Goal: Book appointment/travel/reservation

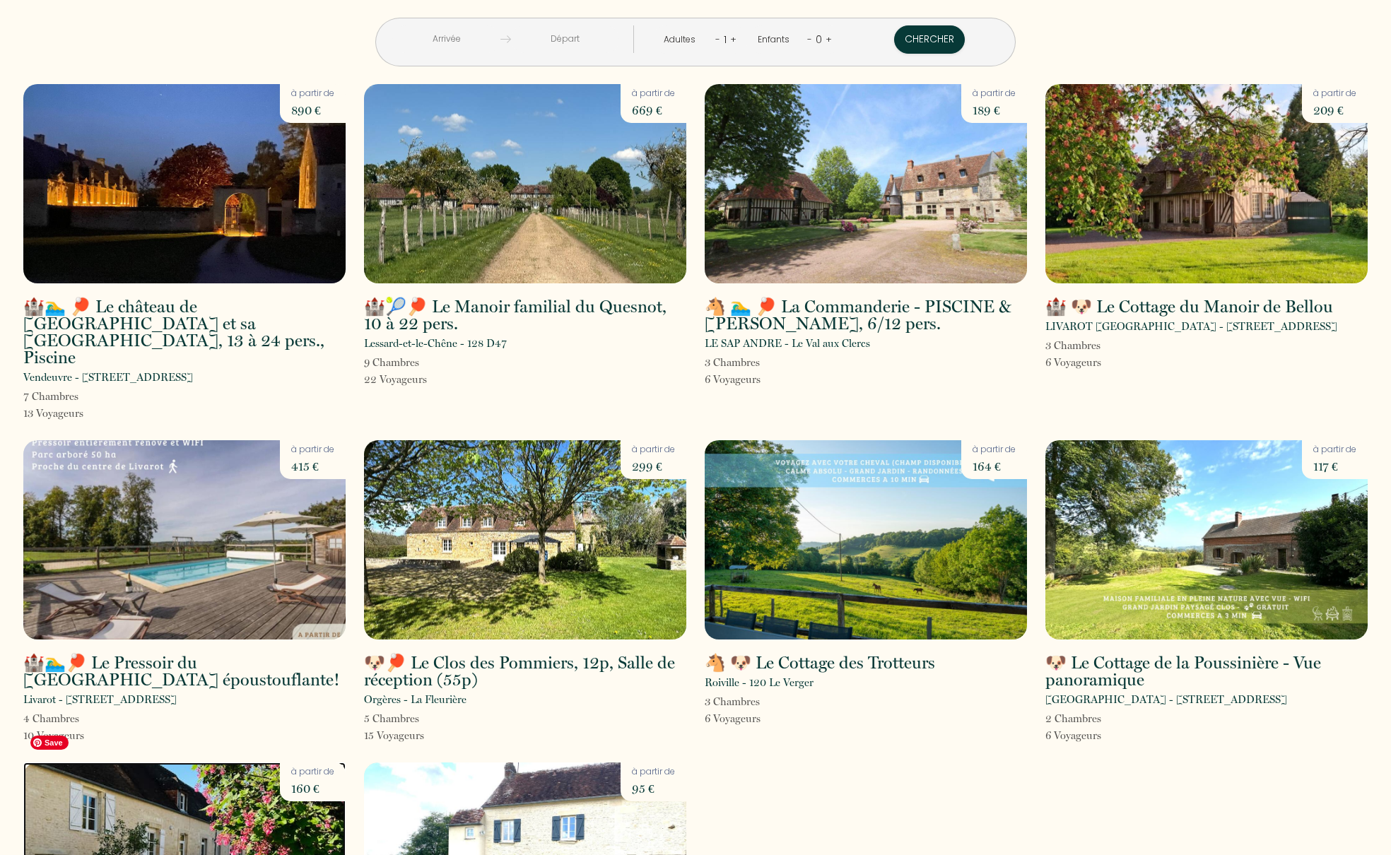
click at [218, 781] on img at bounding box center [184, 862] width 322 height 199
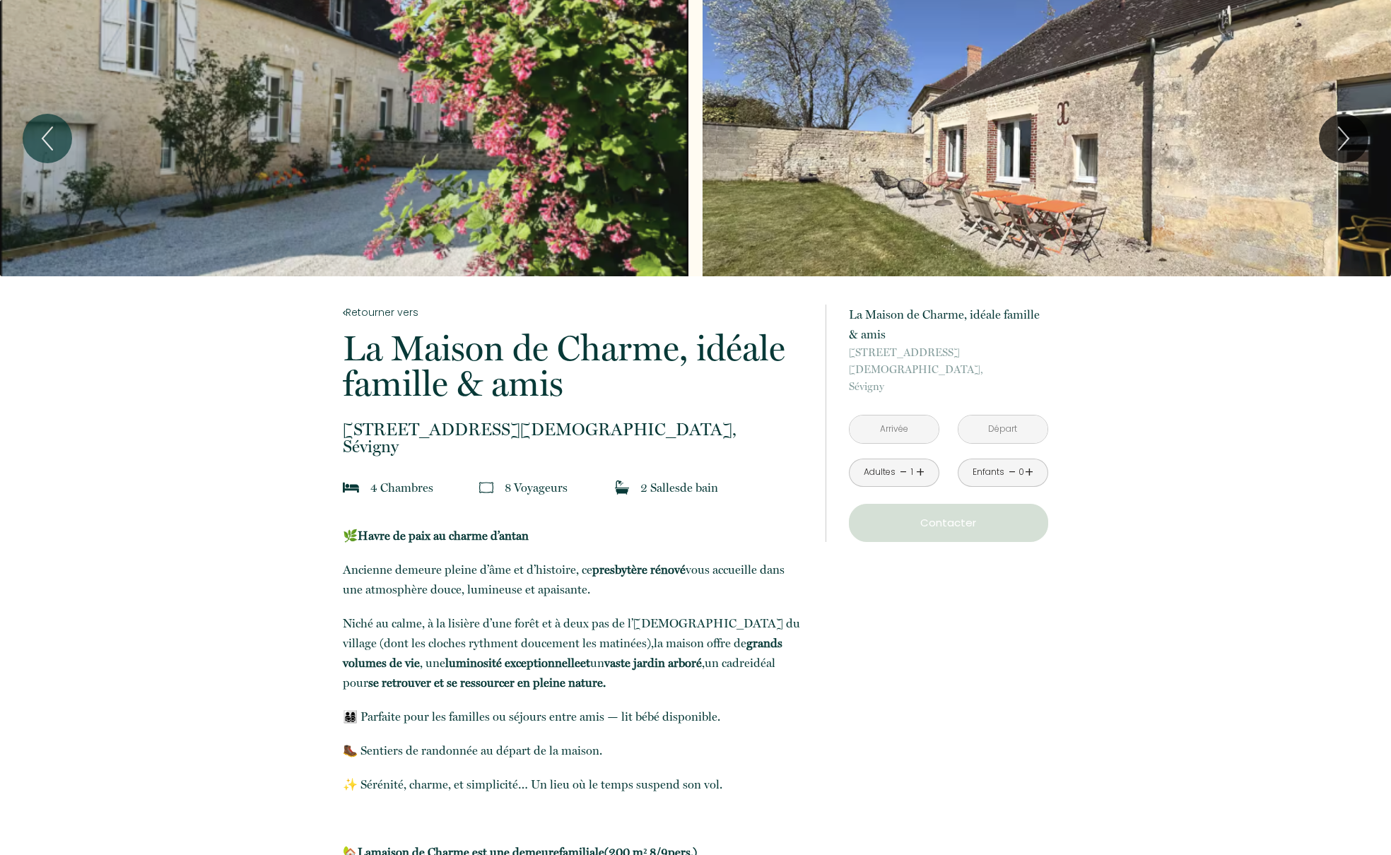
click at [906, 416] on input "text" at bounding box center [894, 430] width 89 height 28
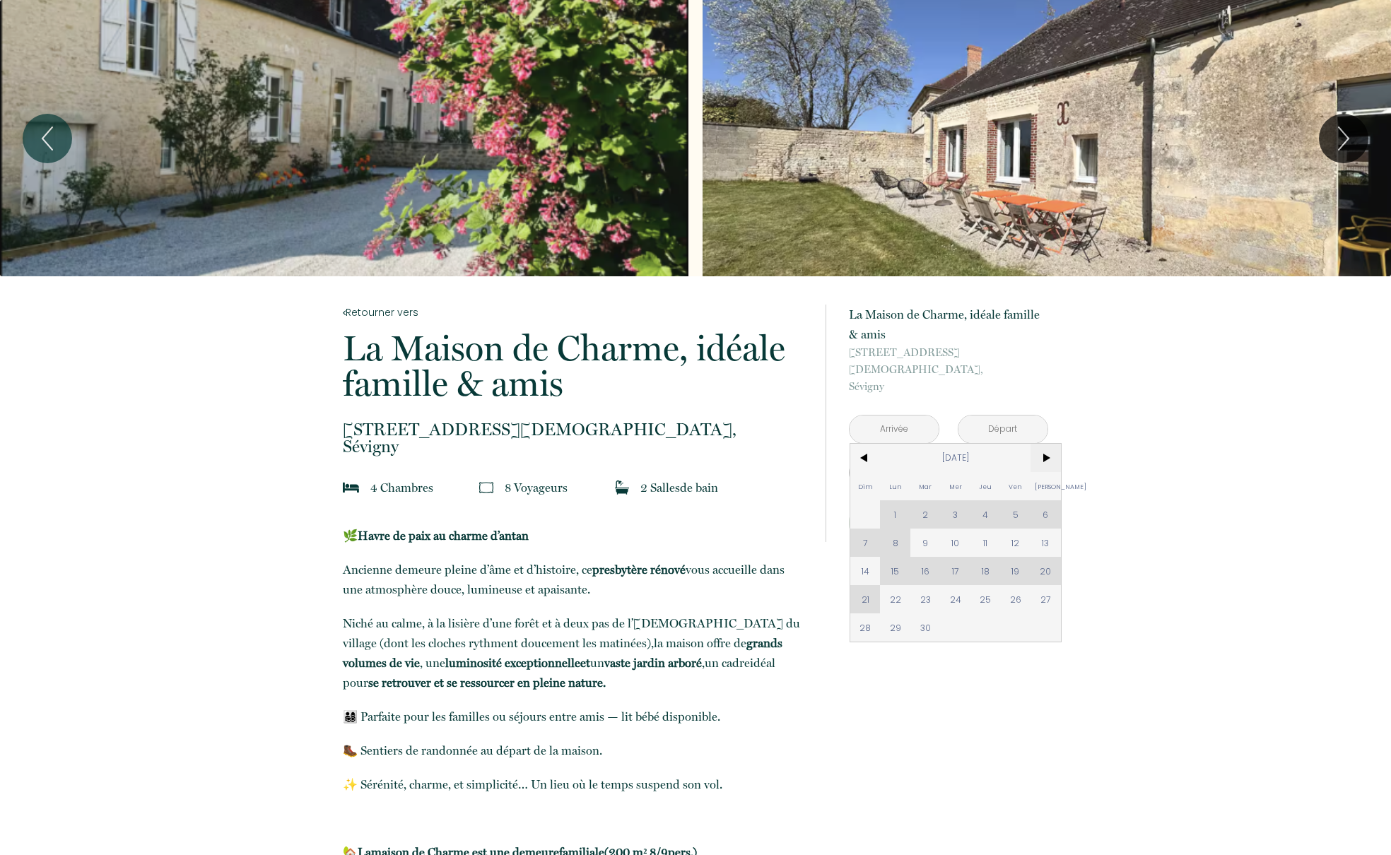
click at [1049, 444] on span ">" at bounding box center [1046, 458] width 30 height 28
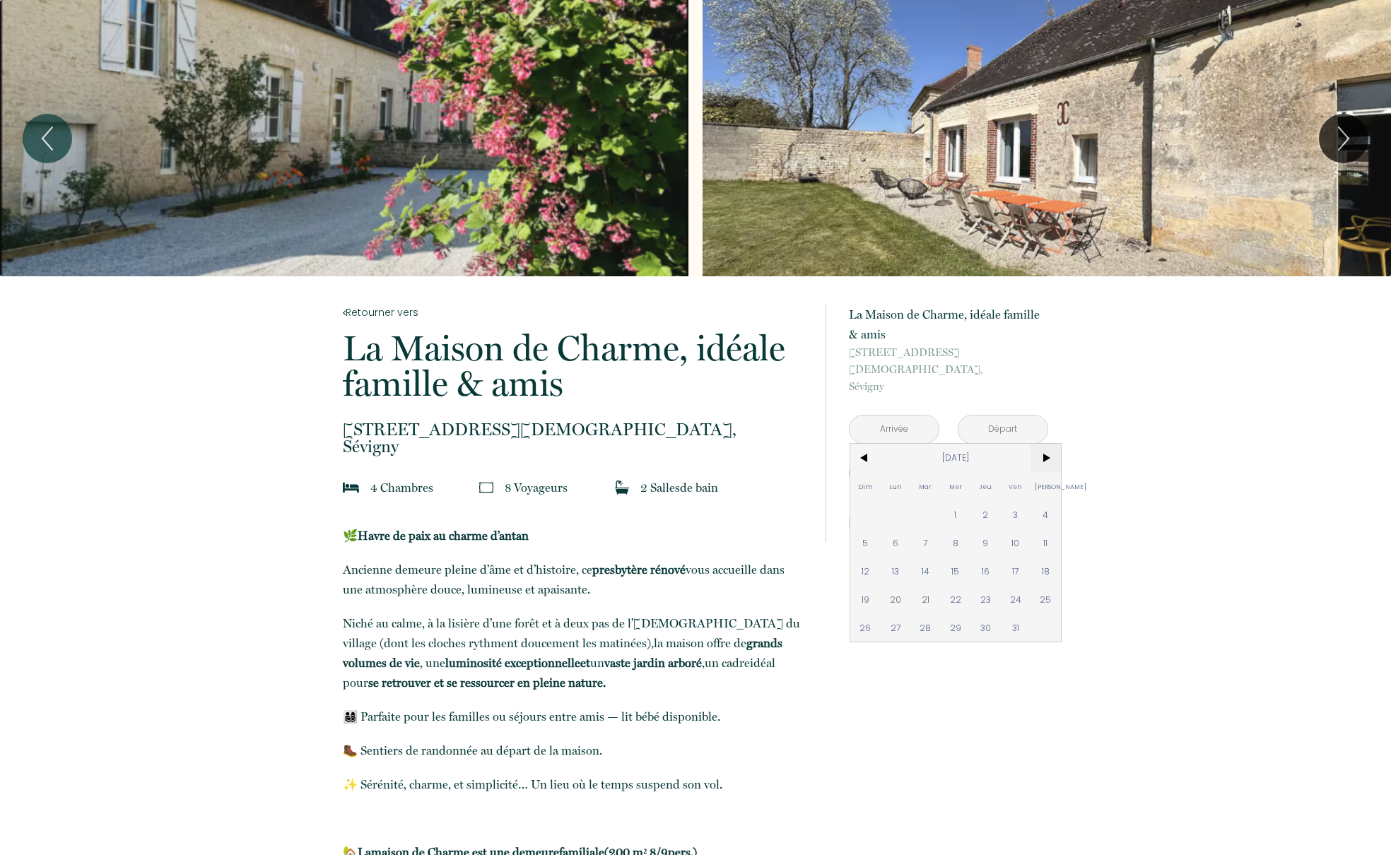
click at [1049, 444] on span ">" at bounding box center [1046, 458] width 30 height 28
click at [962, 557] on span "17" at bounding box center [955, 571] width 30 height 28
type input "[DATE]"
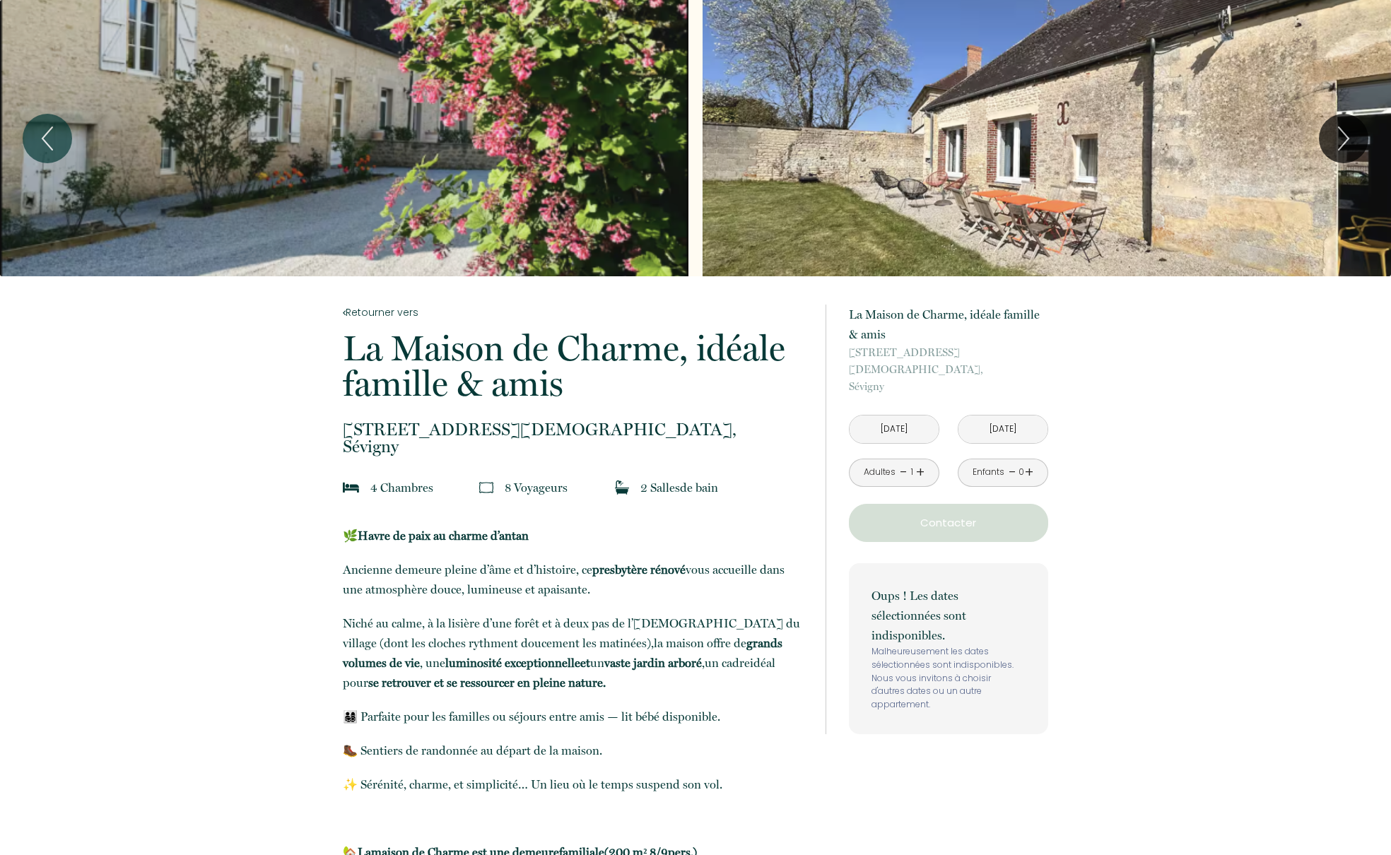
click at [1031, 416] on input "[DATE]" at bounding box center [1003, 430] width 89 height 28
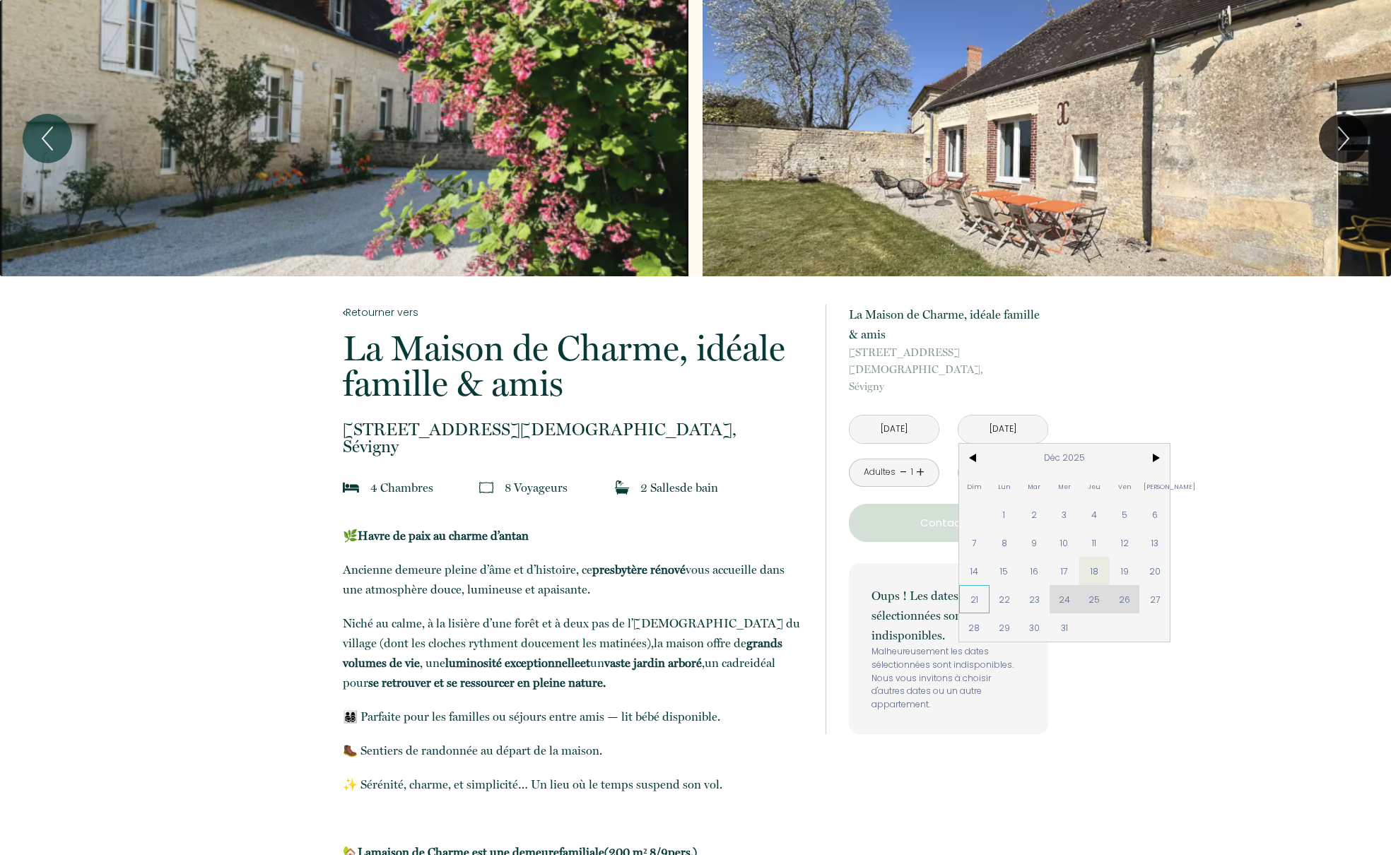
click at [971, 588] on span "21" at bounding box center [974, 599] width 30 height 28
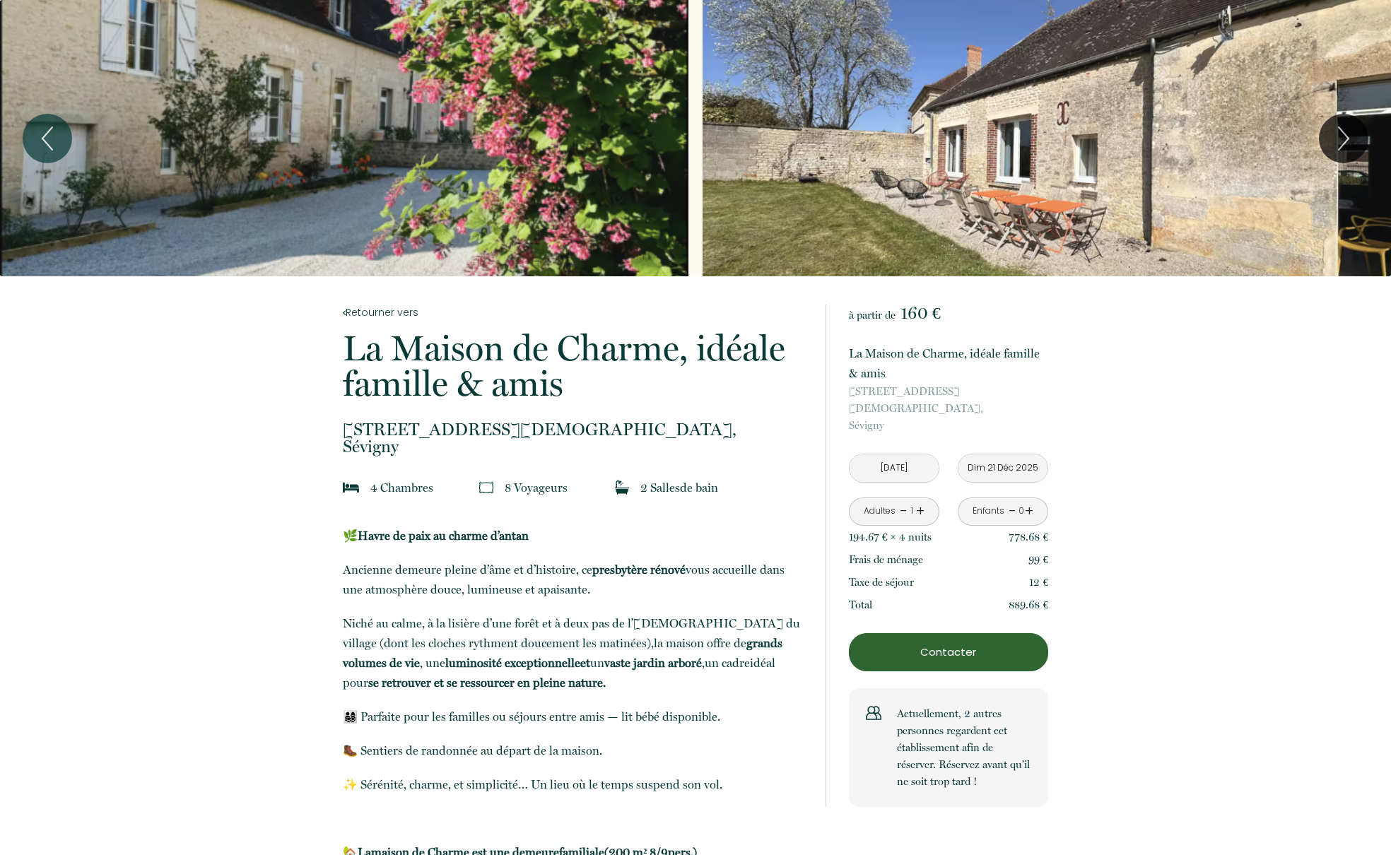
click at [920, 501] on link "+" at bounding box center [920, 512] width 8 height 22
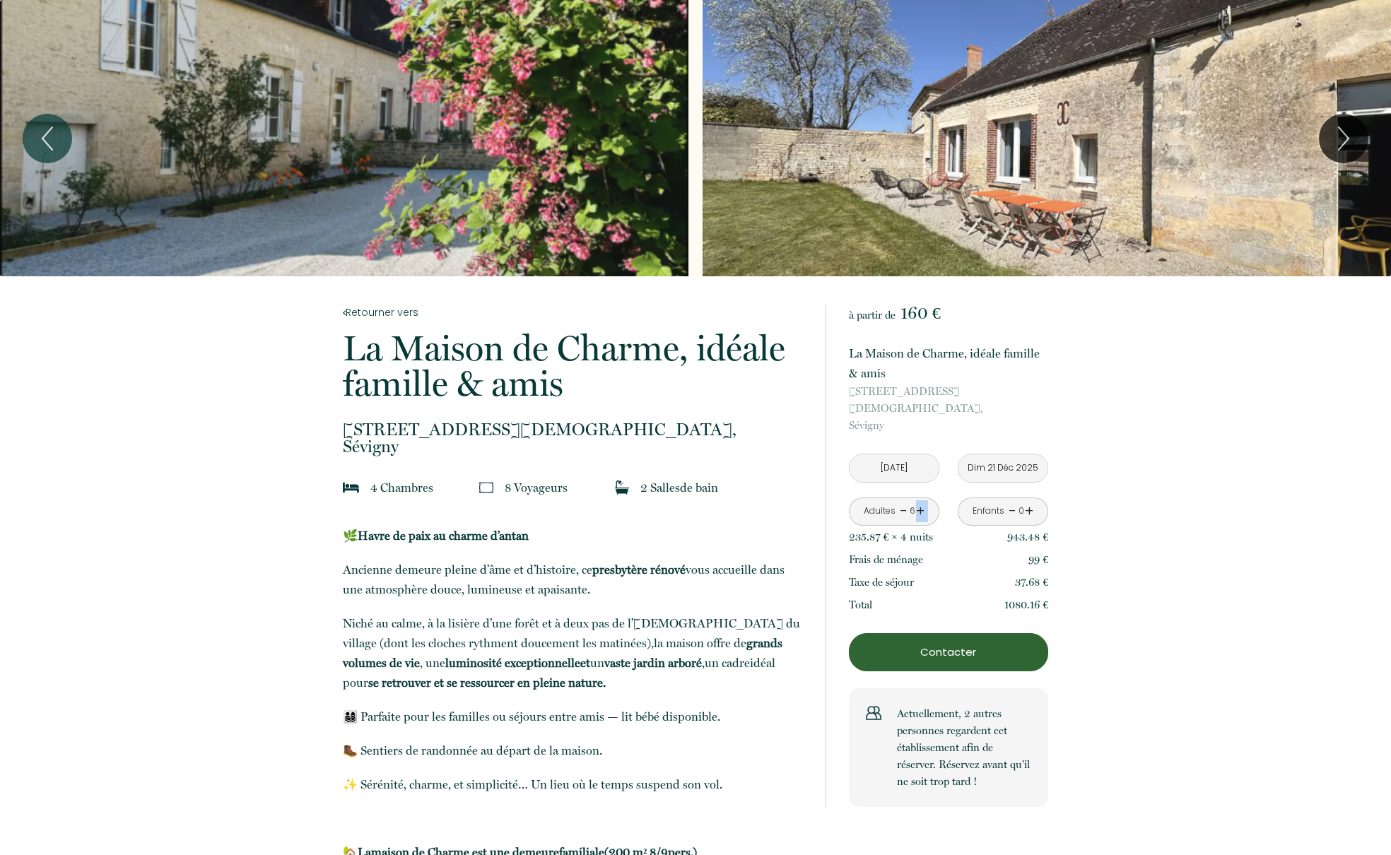
click at [920, 501] on link "+" at bounding box center [920, 512] width 8 height 22
click at [952, 644] on p "Contacter" at bounding box center [948, 652] width 189 height 17
click at [972, 455] on input "Dim 21 Déc 2025" at bounding box center [1003, 469] width 89 height 28
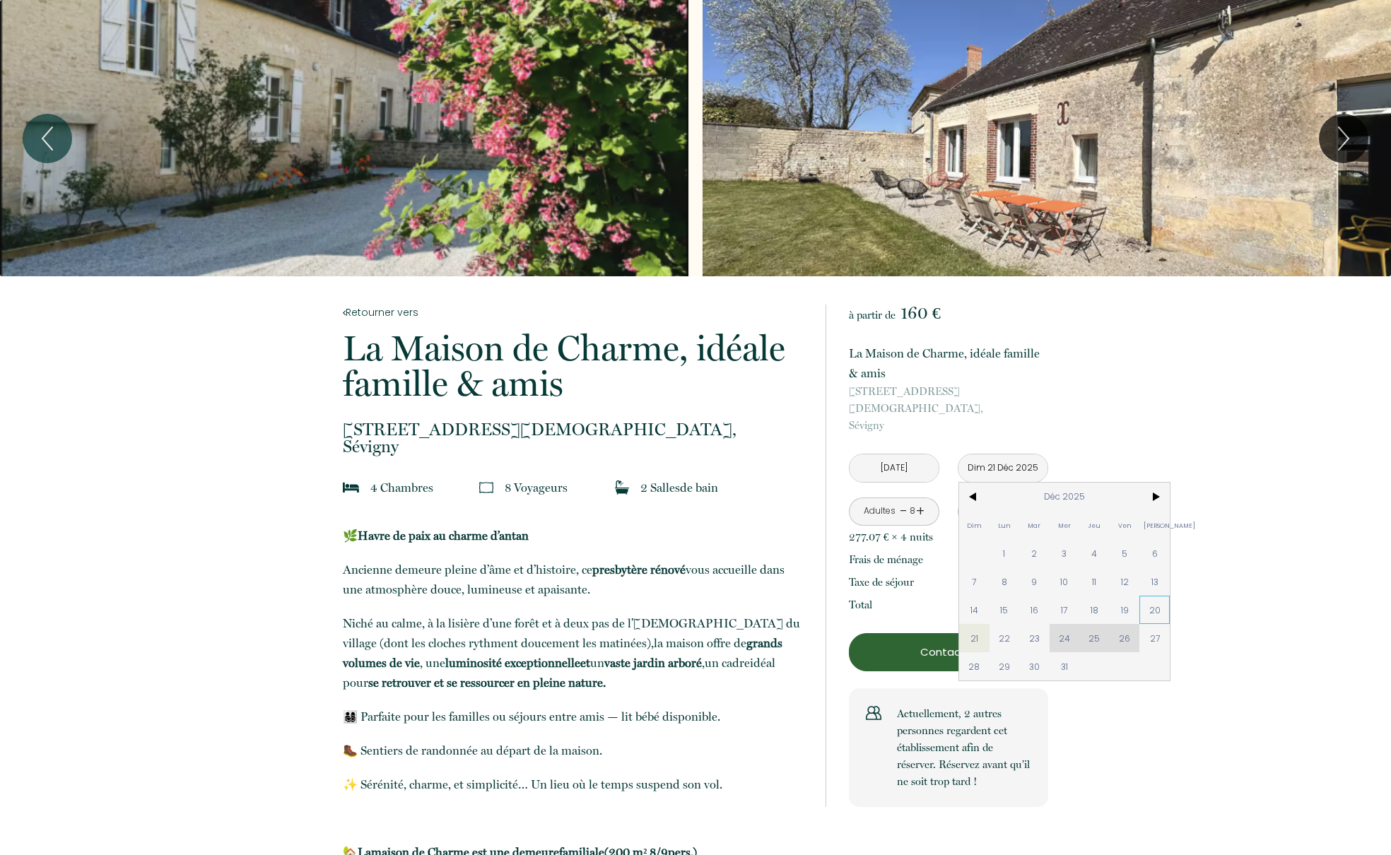
click at [1157, 596] on span "20" at bounding box center [1155, 610] width 30 height 28
type input "[DATE]"
